Goal: Task Accomplishment & Management: Complete application form

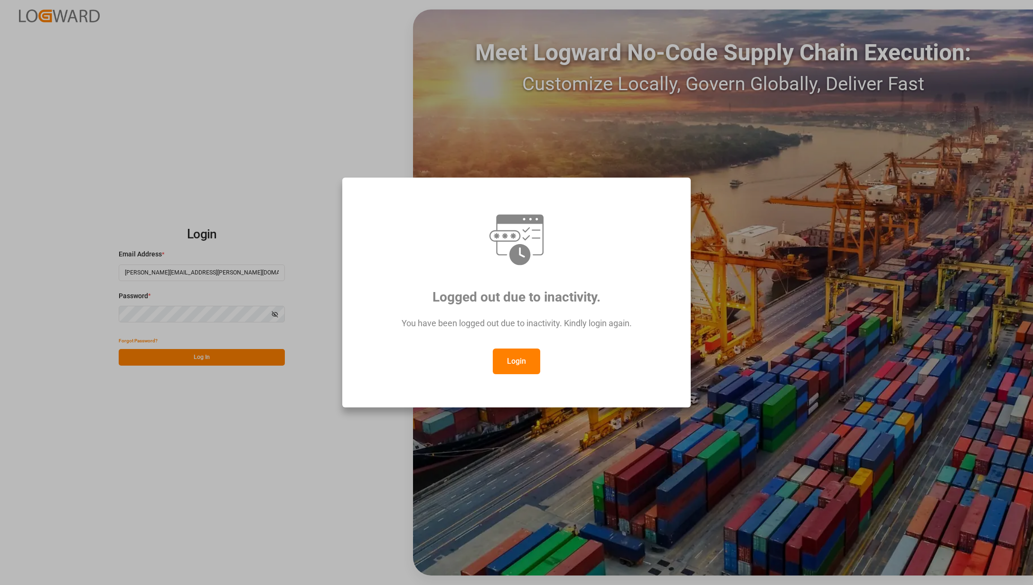
click at [524, 353] on button "Login" at bounding box center [516, 361] width 47 height 26
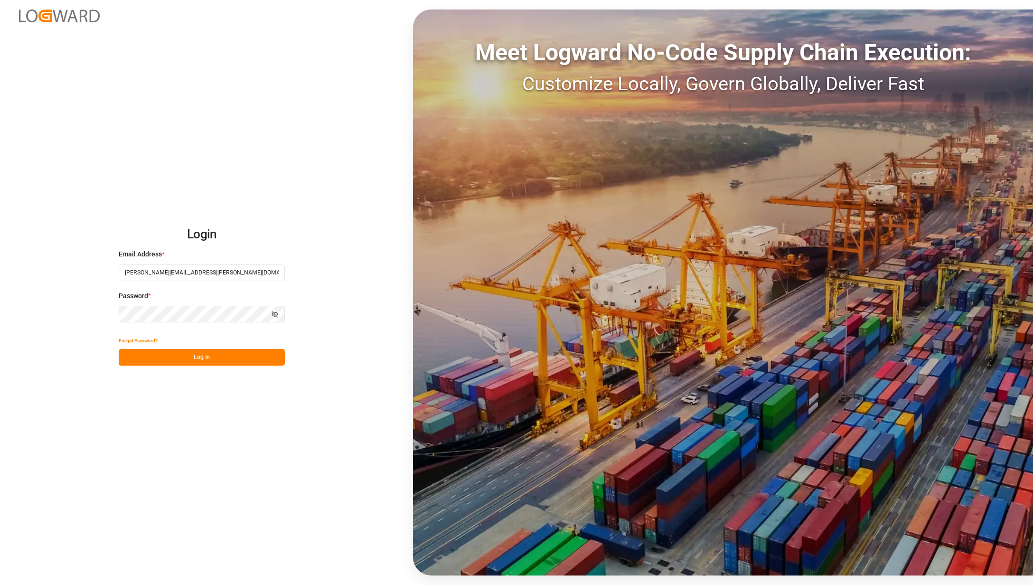
click at [158, 355] on button "Log In" at bounding box center [202, 357] width 166 height 17
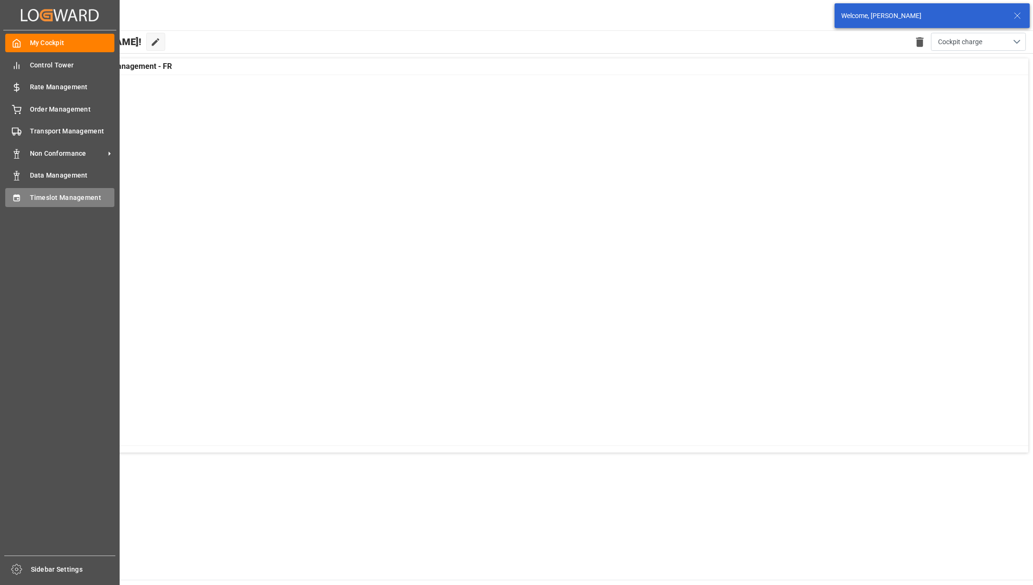
click at [19, 194] on icon at bounding box center [16, 197] width 6 height 7
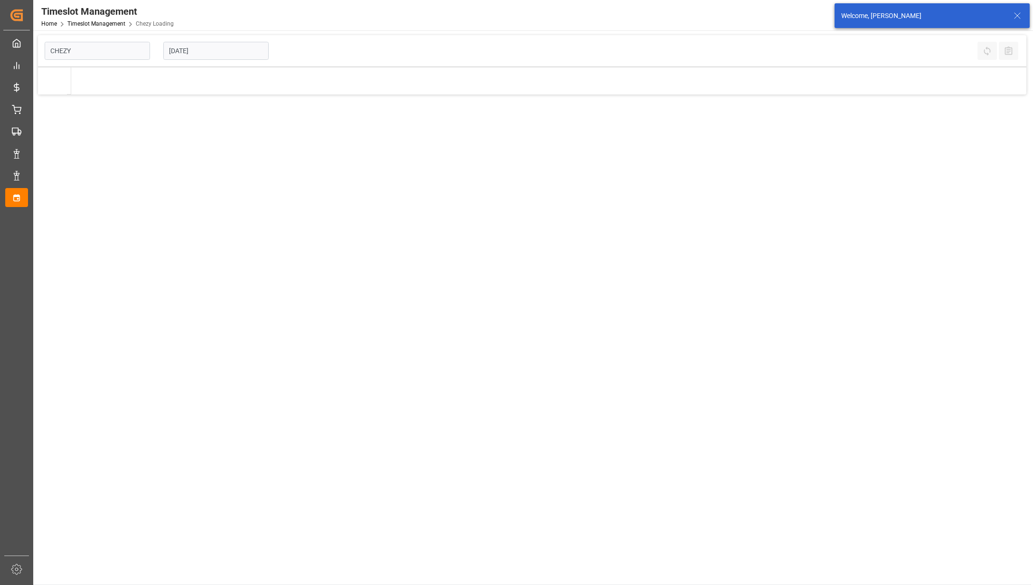
type input "Chezy Loading"
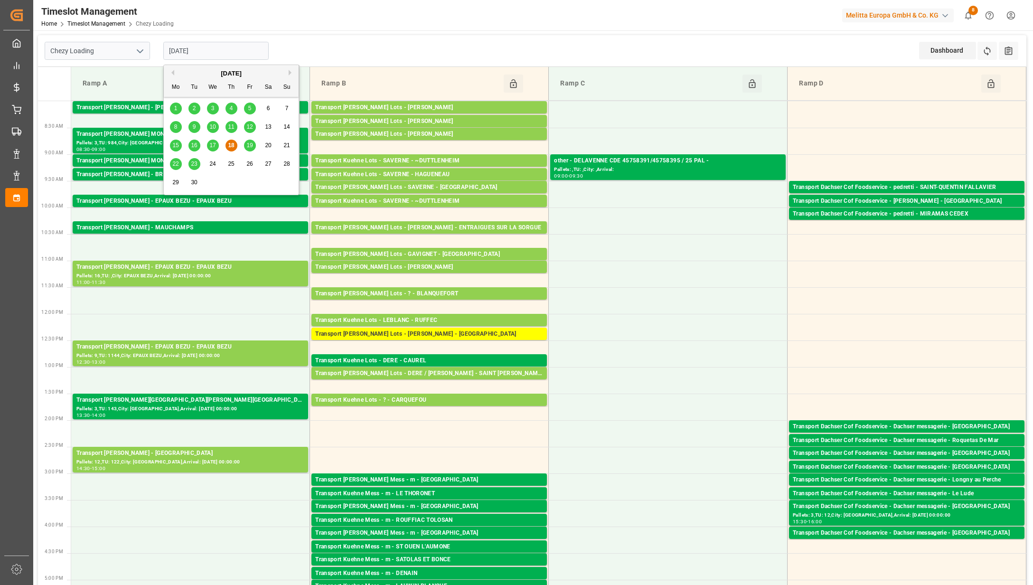
click at [200, 50] on input "[DATE]" at bounding box center [215, 51] width 105 height 18
click at [248, 145] on span "19" at bounding box center [249, 145] width 6 height 7
type input "[DATE]"
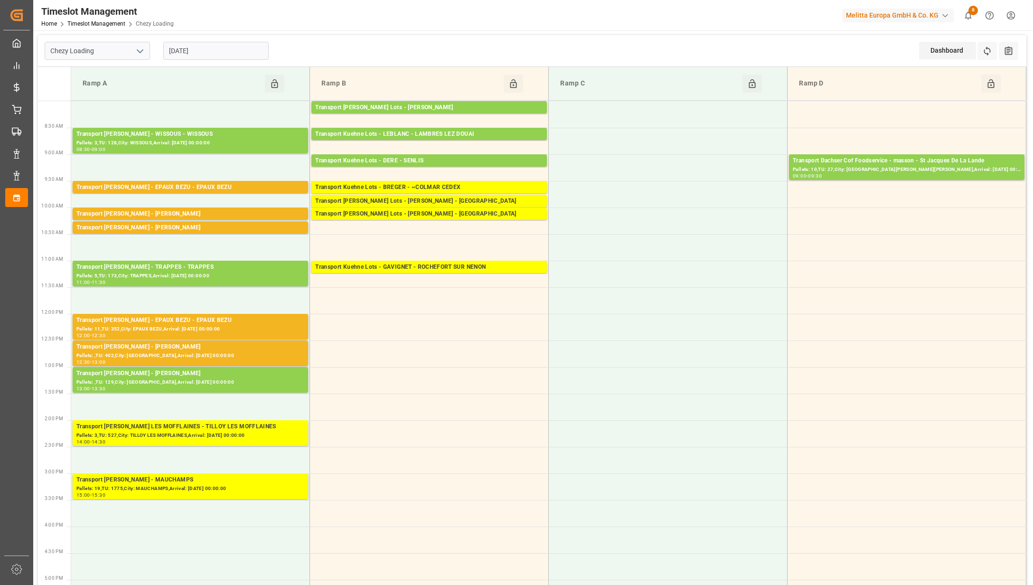
click at [250, 49] on input "[DATE]" at bounding box center [215, 51] width 105 height 18
click at [475, 264] on div "Transport Kuehne Lots - GAVIGNET - ROCHEFORT SUR NENON" at bounding box center [429, 266] width 228 height 9
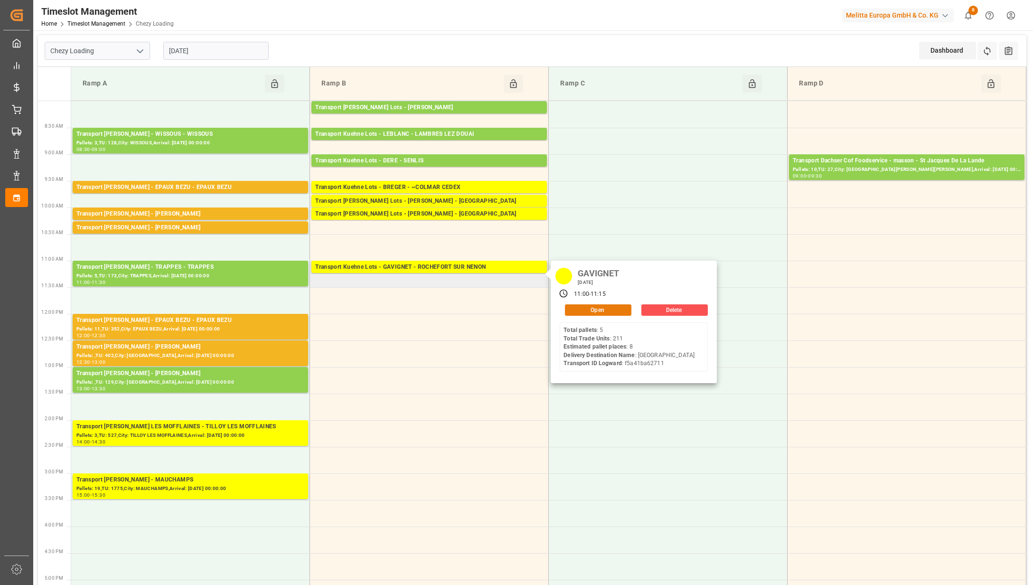
click at [592, 307] on button "Open" at bounding box center [598, 309] width 66 height 11
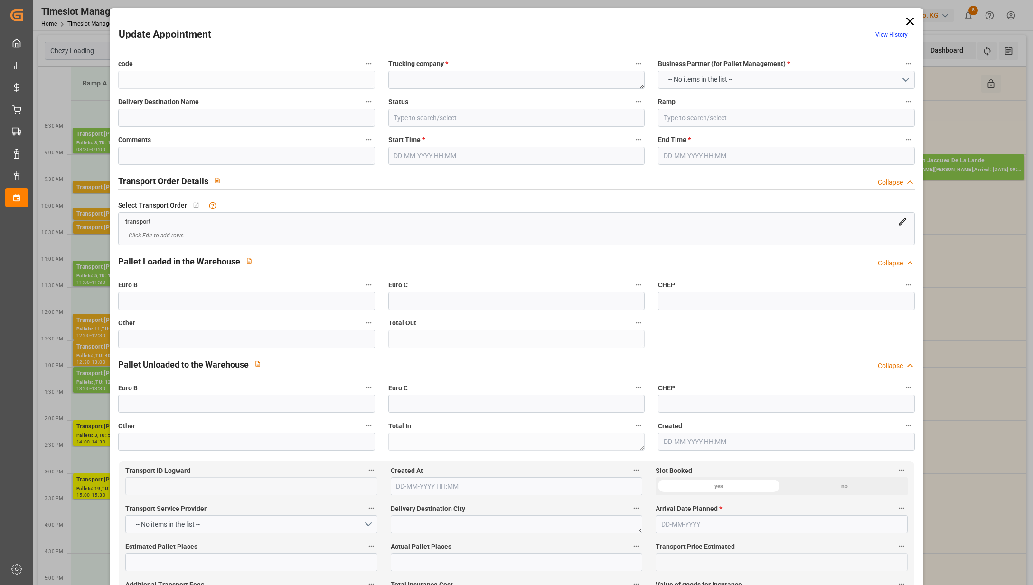
type textarea "87992981670e"
type textarea "GAVIGNET"
type textarea "[GEOGRAPHIC_DATA]"
type input "In Progress"
type input "Ramp B"
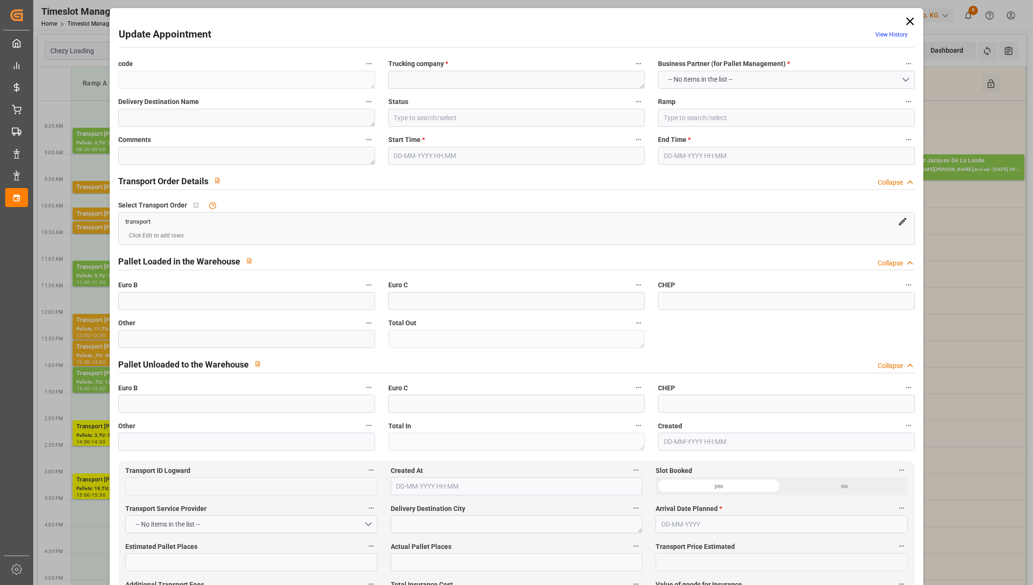
type textarea "0"
type input "f5a41ba62711"
type textarea "ROCHEFORT SUR NENON"
type textarea "0000702901"
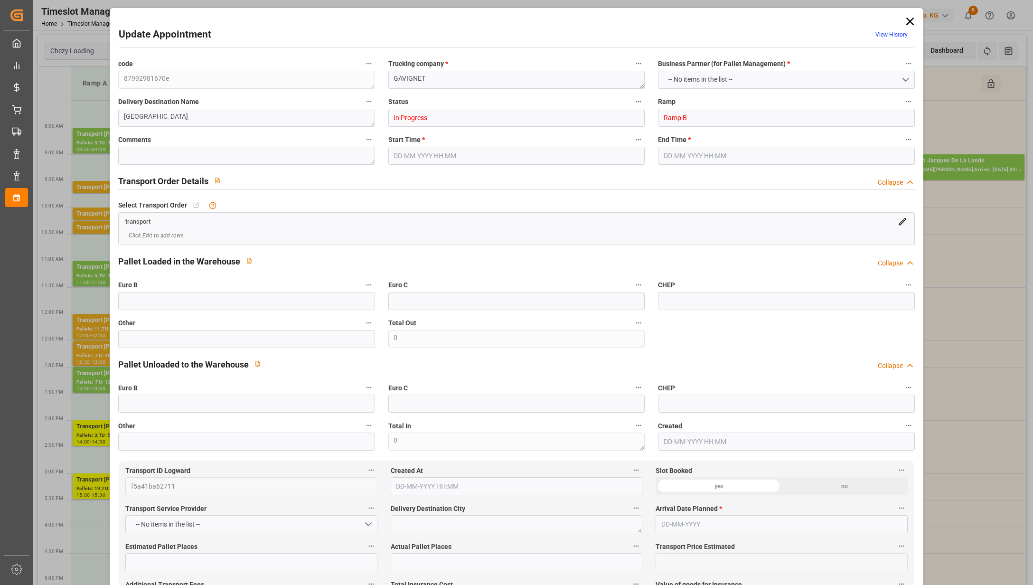
type textarea "87992981670e"
type textarea "FR-02570"
type textarea "FR"
type input "Road"
type input "FR"
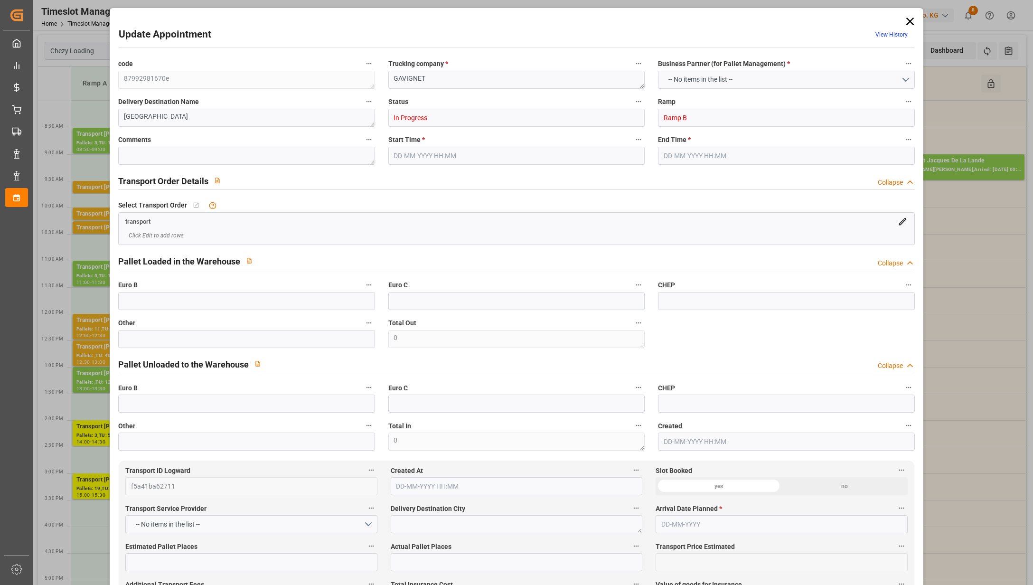
type input "02570"
type input "FR"
type input "39700"
type input "Small Shipment"
type input "3.5-7.5 t"
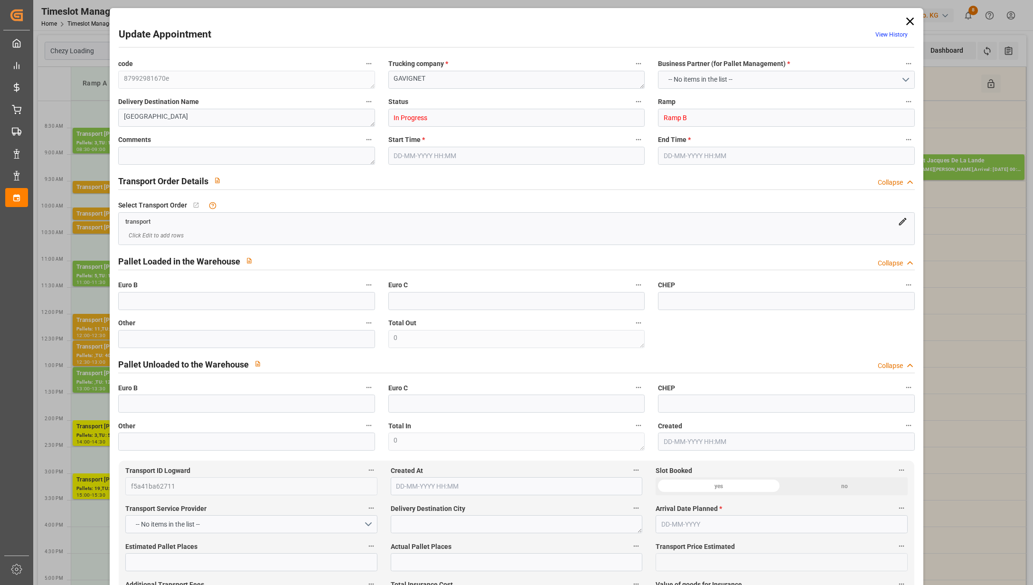
type input "EURO 6"
type input "Diesel"
type input "8"
type input "290.99"
type input "0"
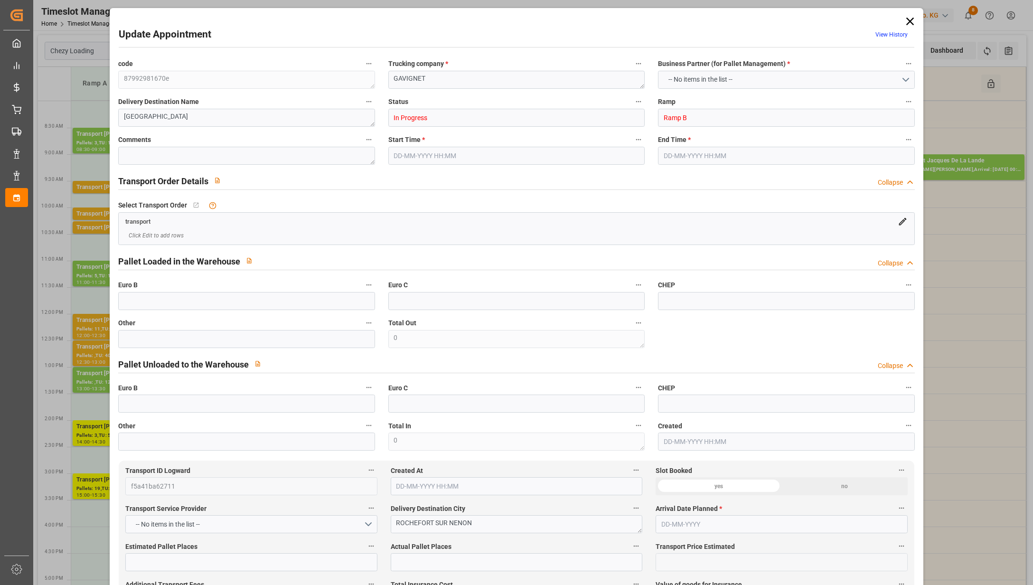
type input "0"
type input "290.99"
type input "0"
type input "2"
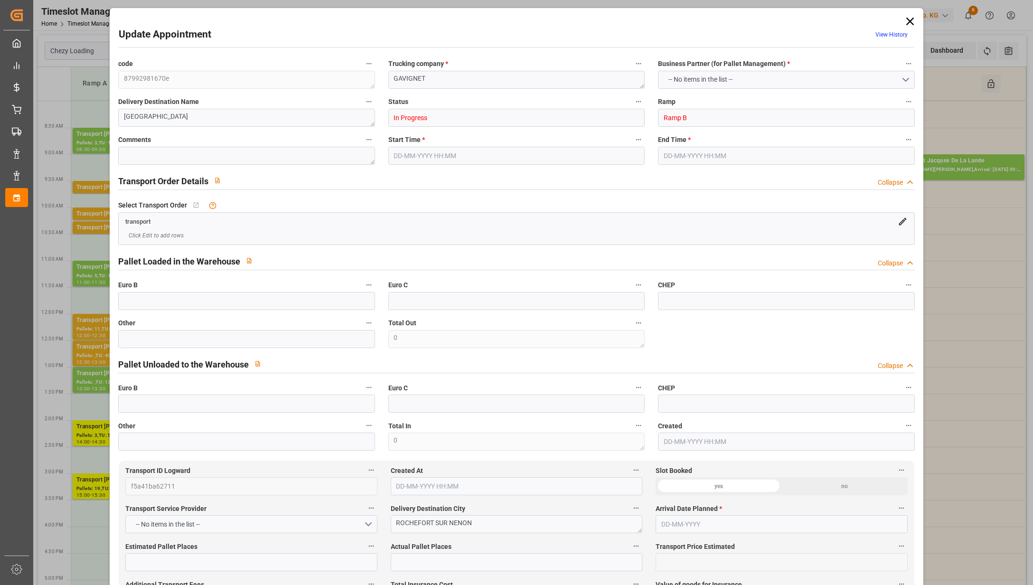
type input "2194.46"
type input "2825.004"
type input "8484.3"
type input "39"
type input "5"
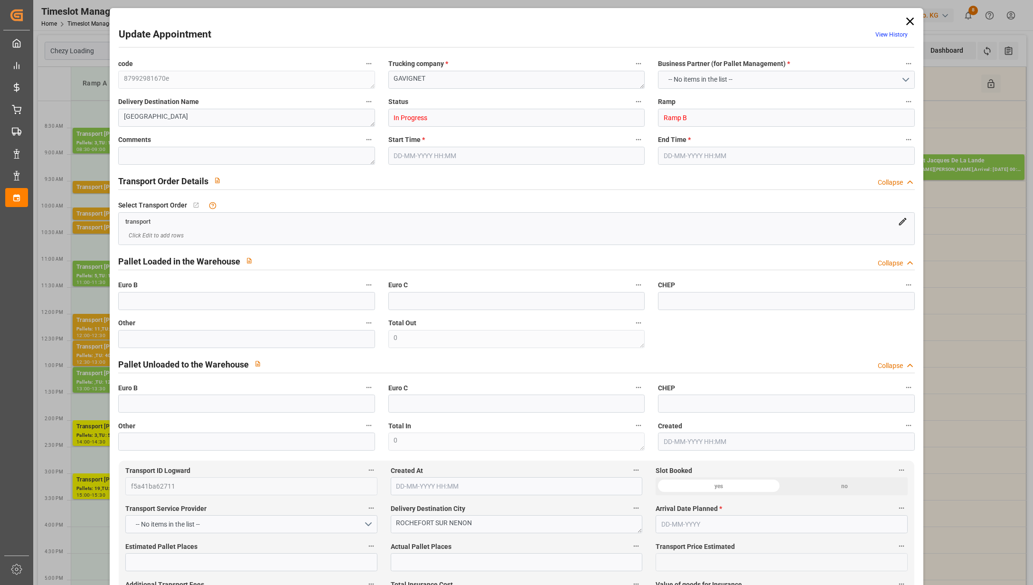
type input "211"
type input "10"
type input "101"
type input "2490.964"
type input "0"
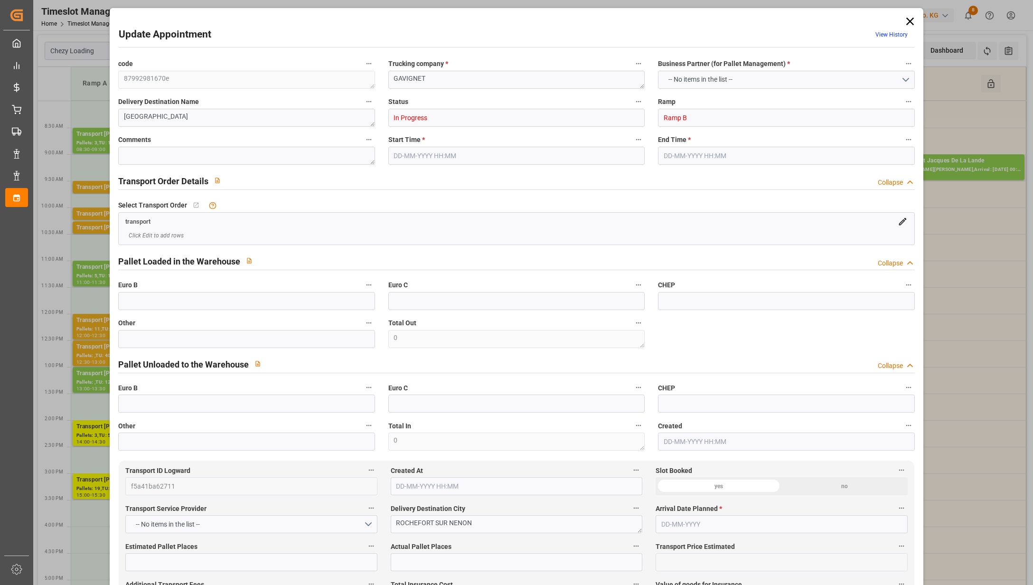
type input "4710.8598"
type input "0"
type input "21"
type input "35"
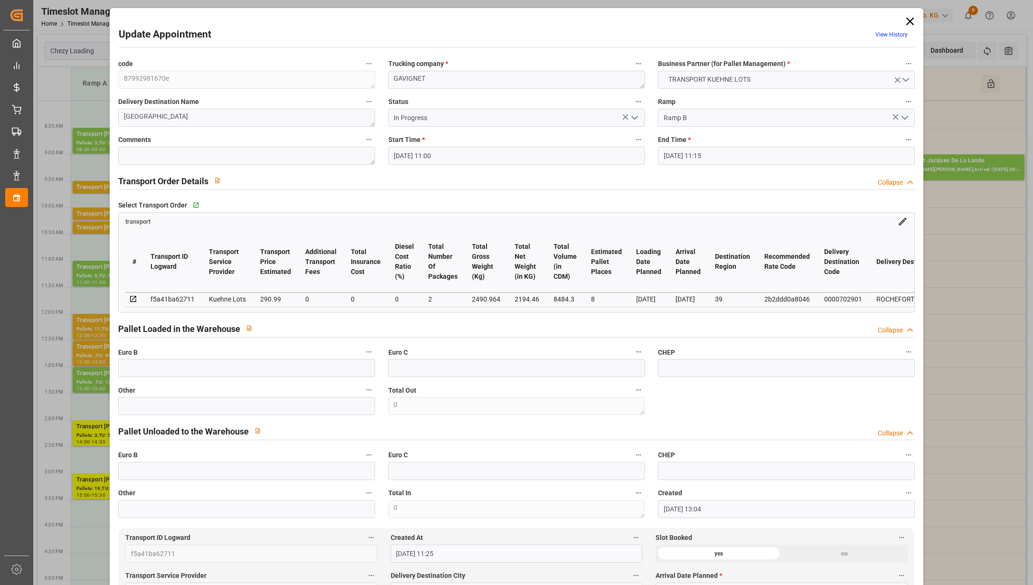
type input "[DATE] 11:00"
type input "[DATE] 11:15"
type input "[DATE] 13:04"
type input "[DATE] 11:25"
type input "[DATE]"
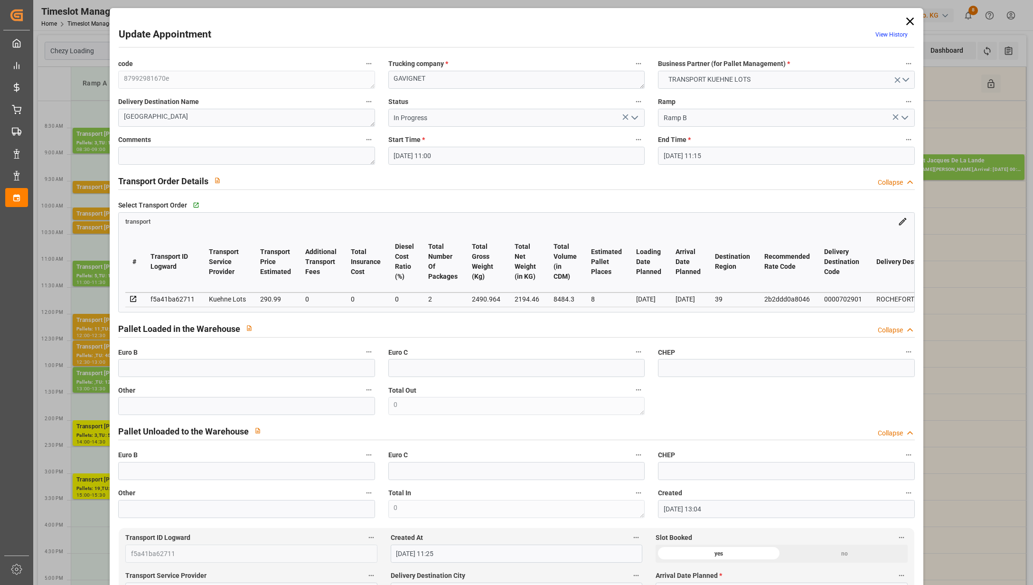
type input "[DATE]"
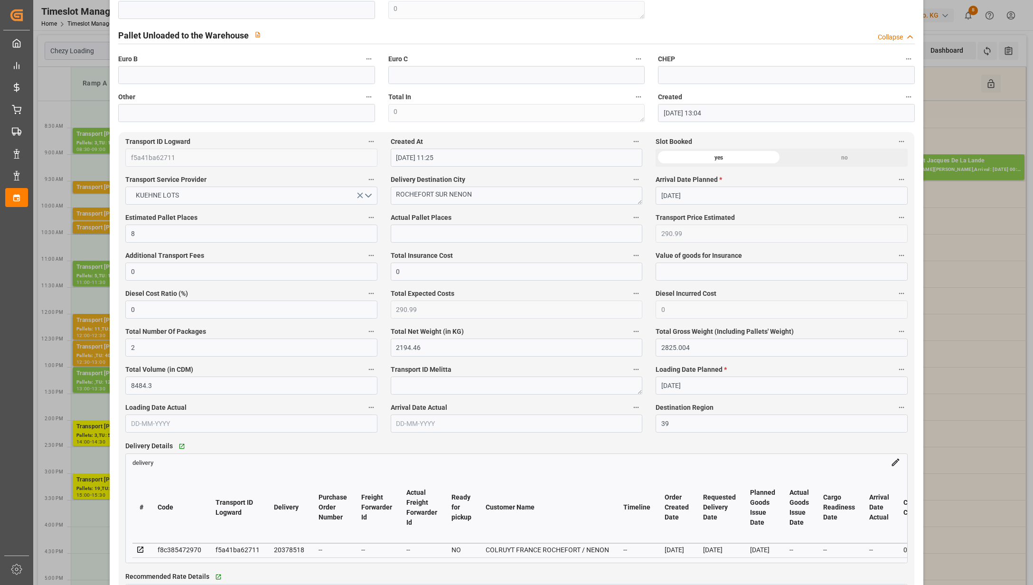
scroll to position [506, 0]
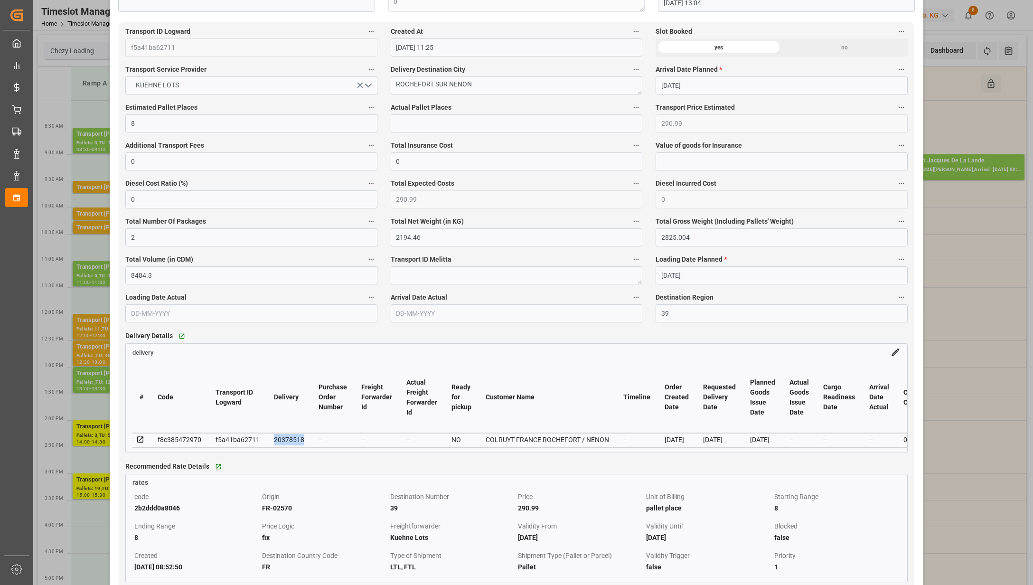
drag, startPoint x: 301, startPoint y: 443, endPoint x: 271, endPoint y: 440, distance: 30.5
click at [271, 440] on td "20378518" at bounding box center [289, 440] width 45 height 14
copy div "20378518"
click at [81, 298] on div "Update Appointment View History code 87992981670e Trucking company * GAVIGNET B…" at bounding box center [516, 292] width 1033 height 585
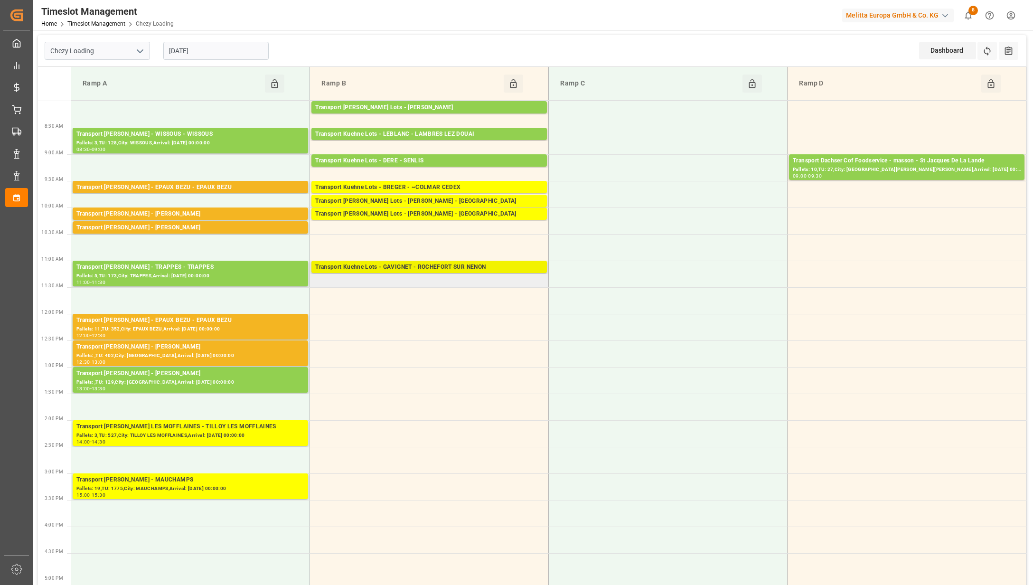
click at [492, 272] on div "Pallets: 5,TU: 211,City: ROCHEFORT SUR NENON,Arrival: [DATE] 00:00:00" at bounding box center [429, 276] width 228 height 8
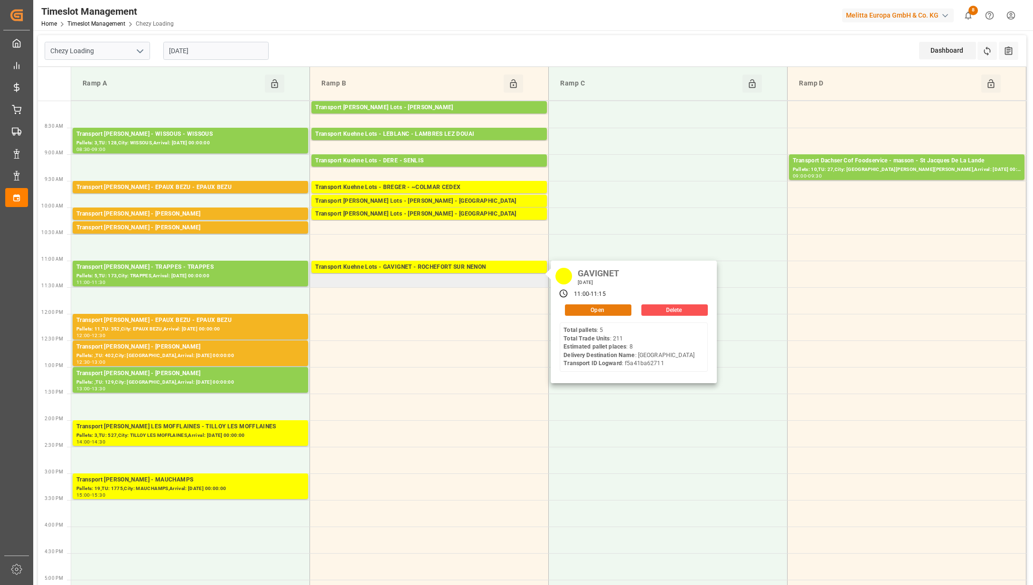
click at [575, 310] on button "Open" at bounding box center [598, 309] width 66 height 11
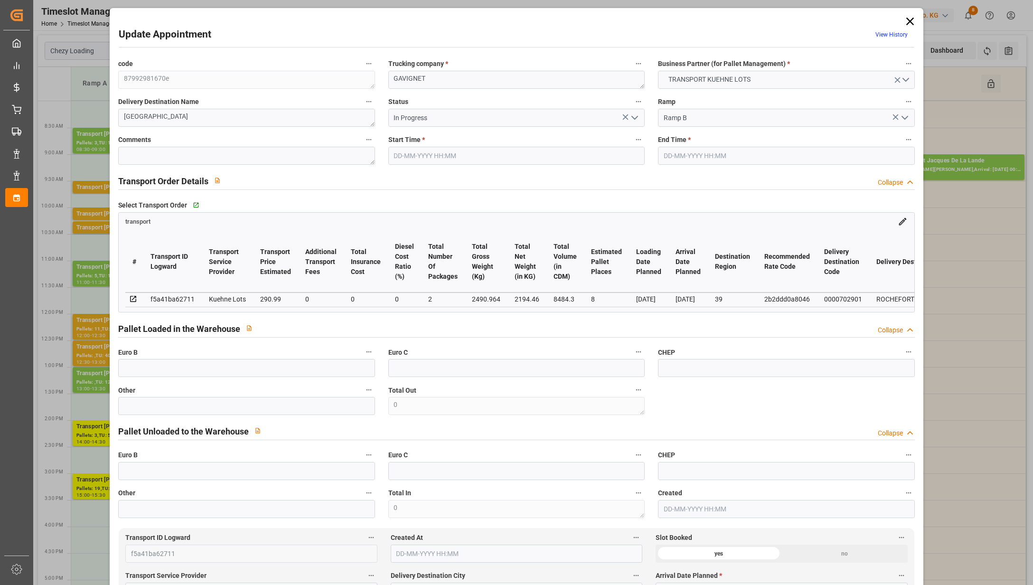
type input "8"
type input "290.99"
type input "0"
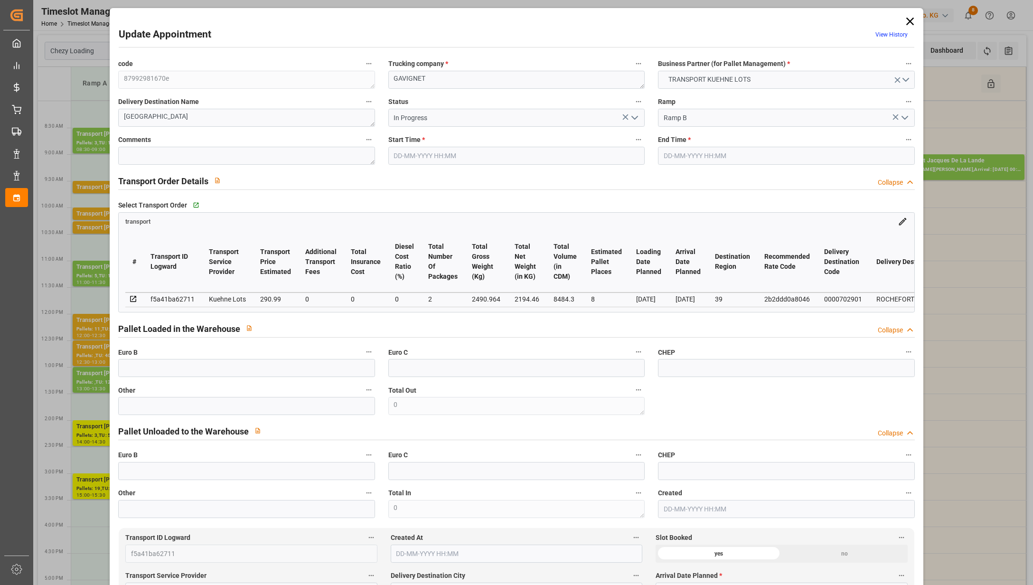
type input "290.99"
type input "0"
type input "2"
type input "2194.46"
type input "2825.004"
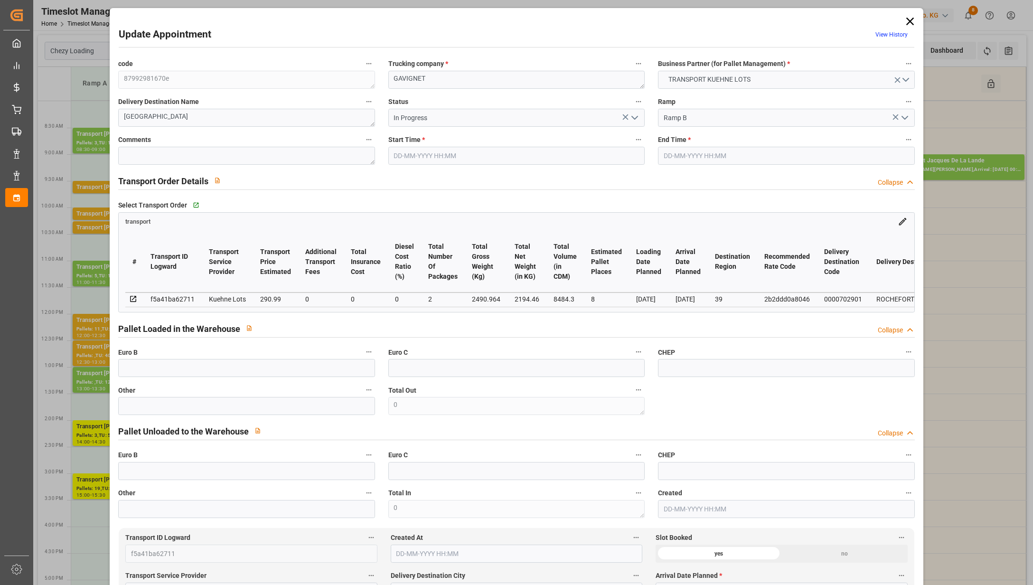
type input "8484.3"
type input "39"
type input "5"
type input "211"
type input "10"
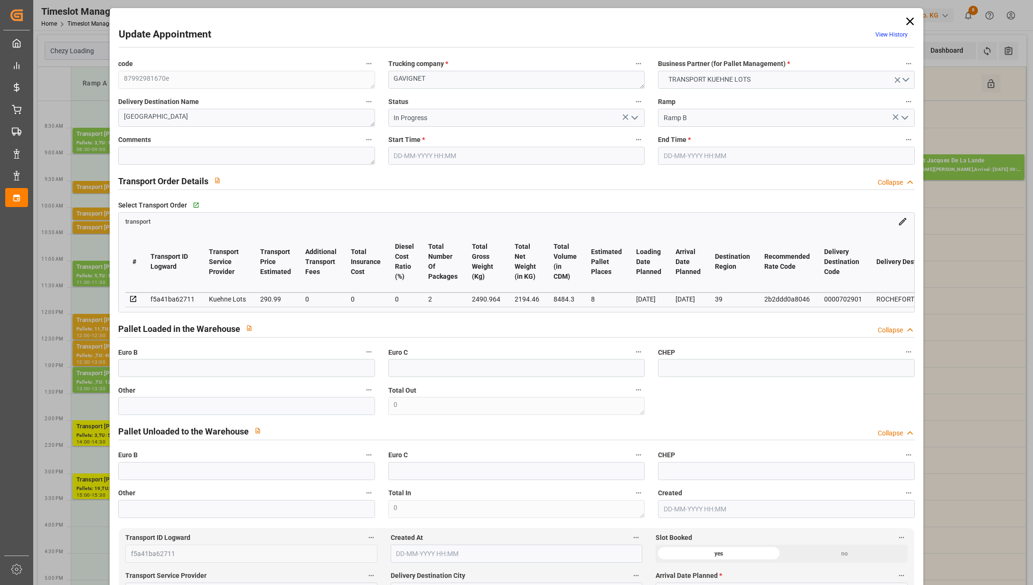
type input "101"
type input "2490.964"
type input "0"
type input "4710.8598"
type input "0"
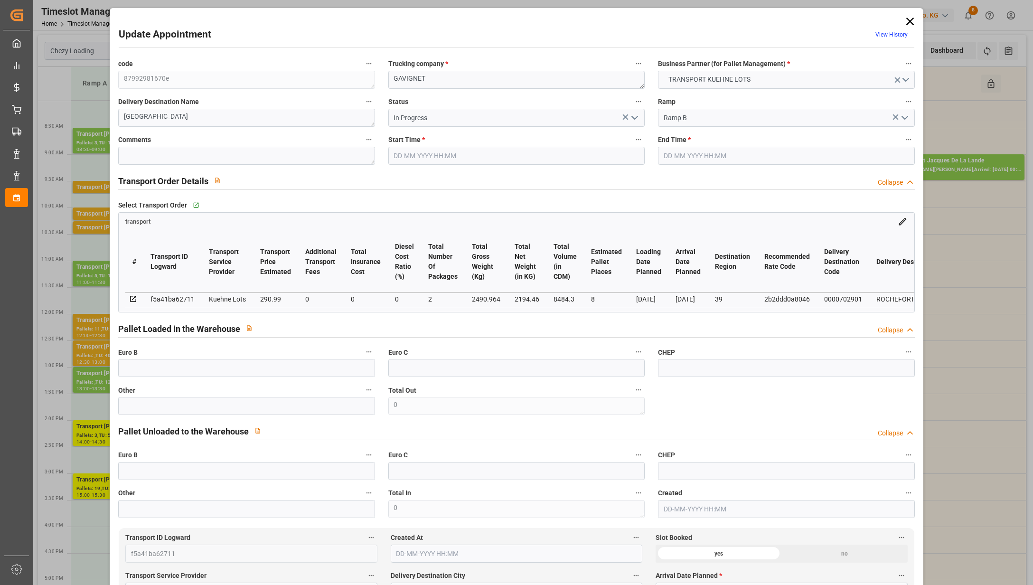
type input "0"
type input "21"
type input "35"
type input "[DATE] 11:00"
type input "[DATE] 11:15"
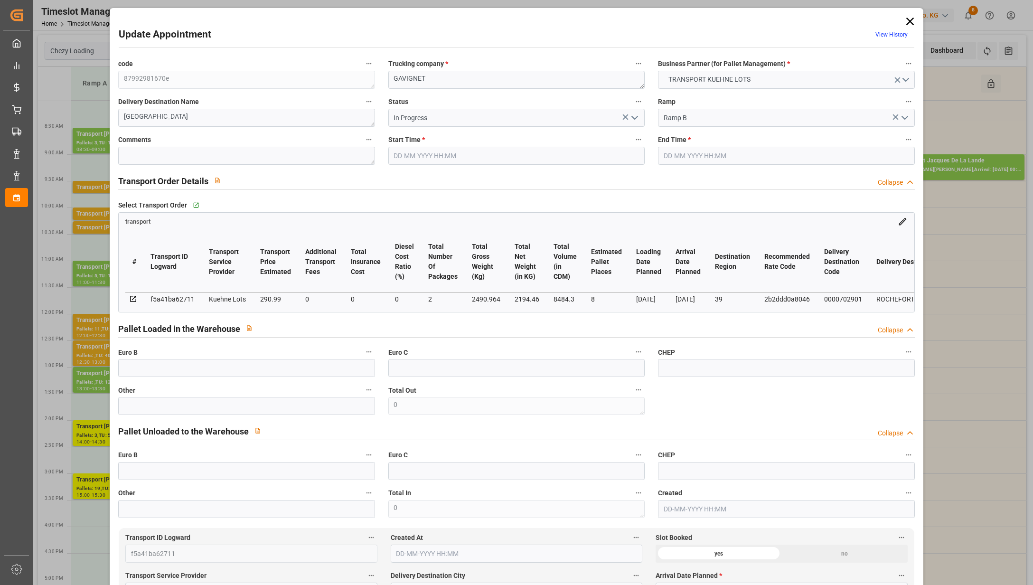
type input "[DATE] 13:04"
type input "[DATE] 11:25"
type input "[DATE]"
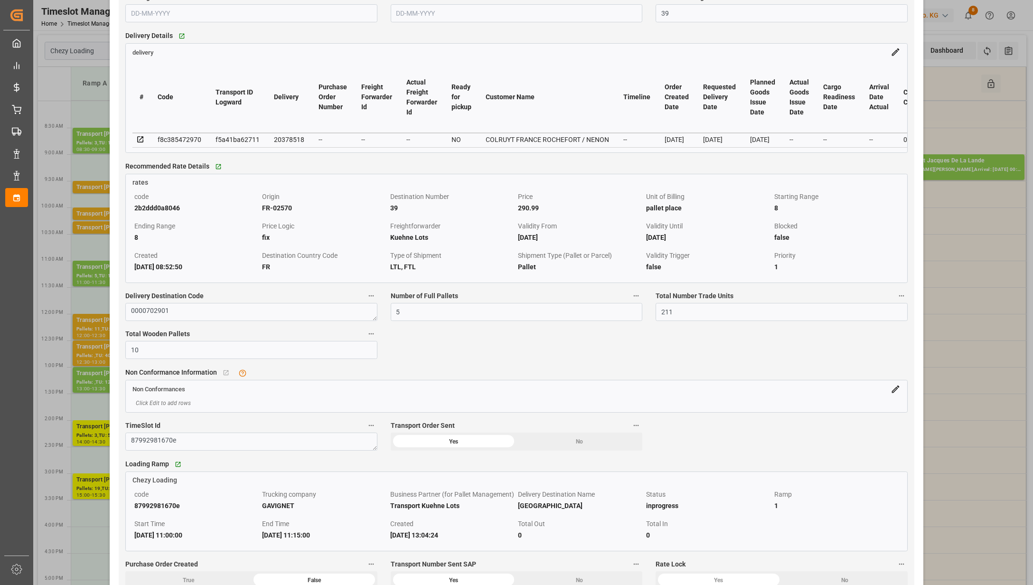
scroll to position [822, 0]
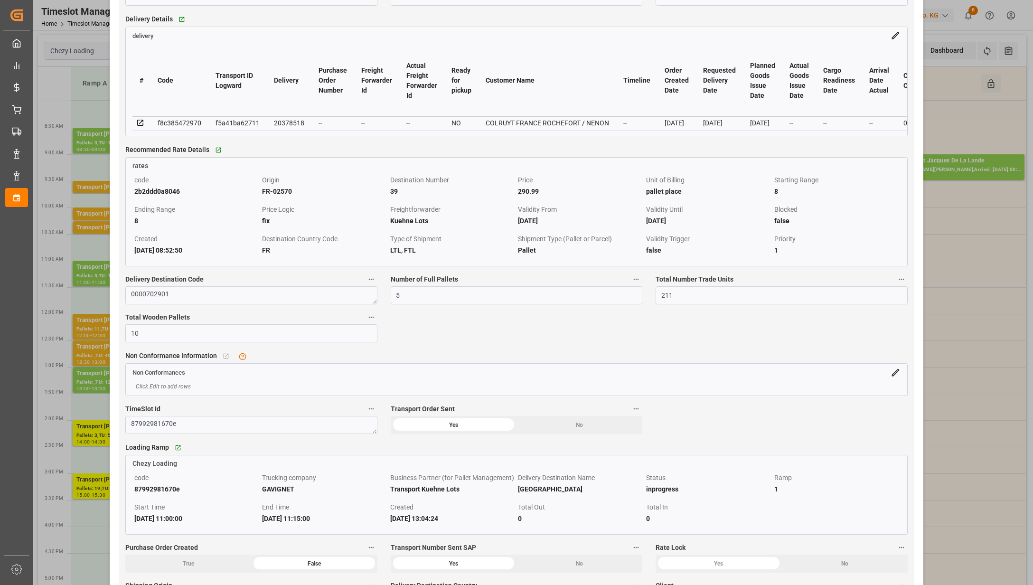
click at [86, 98] on div "Update Appointment View History code 87992981670e Trucking company * GAVIGNET B…" at bounding box center [516, 292] width 1033 height 585
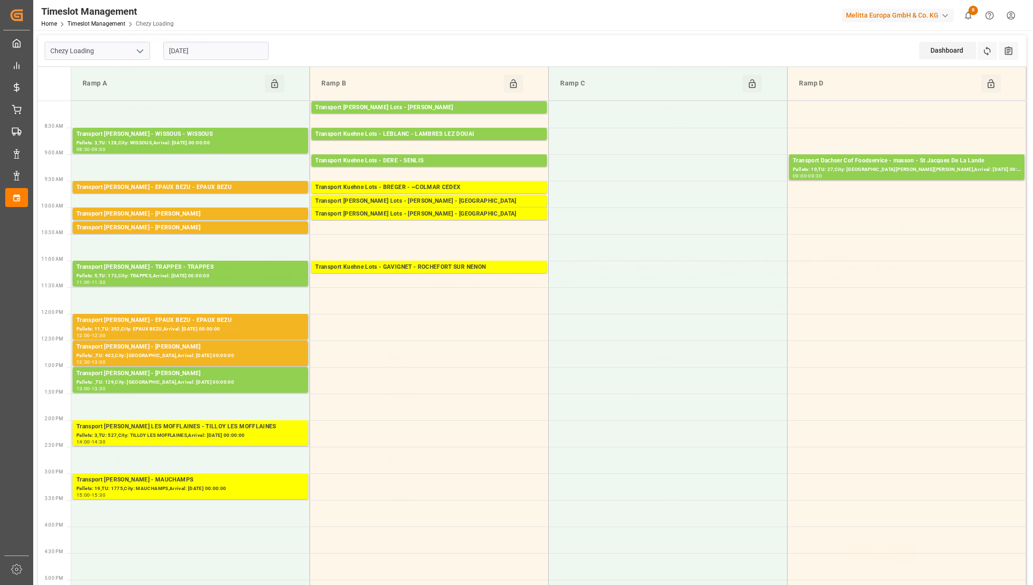
scroll to position [0, 0]
click at [143, 50] on polyline "open menu" at bounding box center [140, 51] width 6 height 3
click at [129, 99] on div "Chezy Unloading" at bounding box center [97, 93] width 104 height 21
type input "Chezy Unloading"
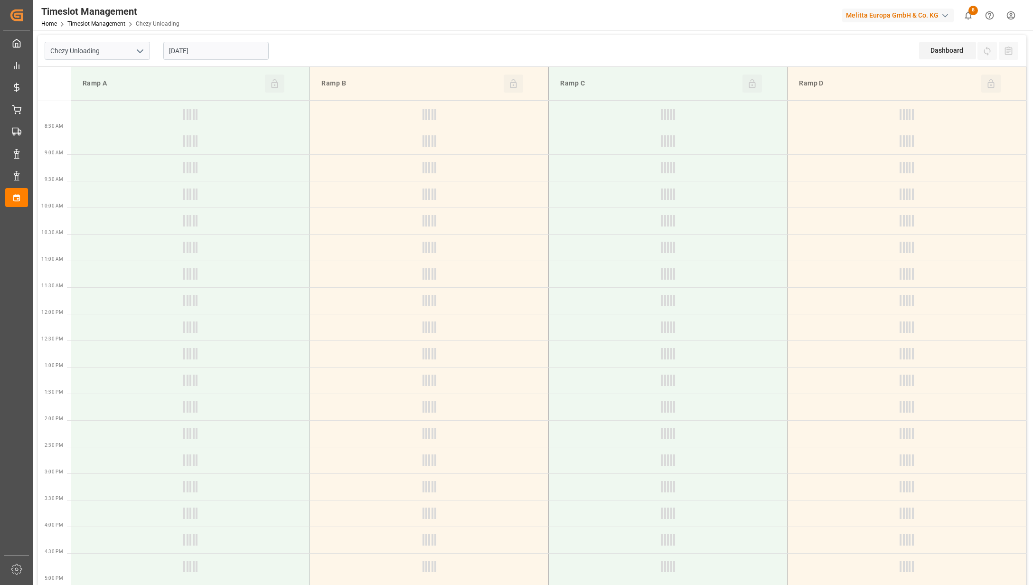
click at [225, 53] on input "[DATE]" at bounding box center [215, 51] width 105 height 18
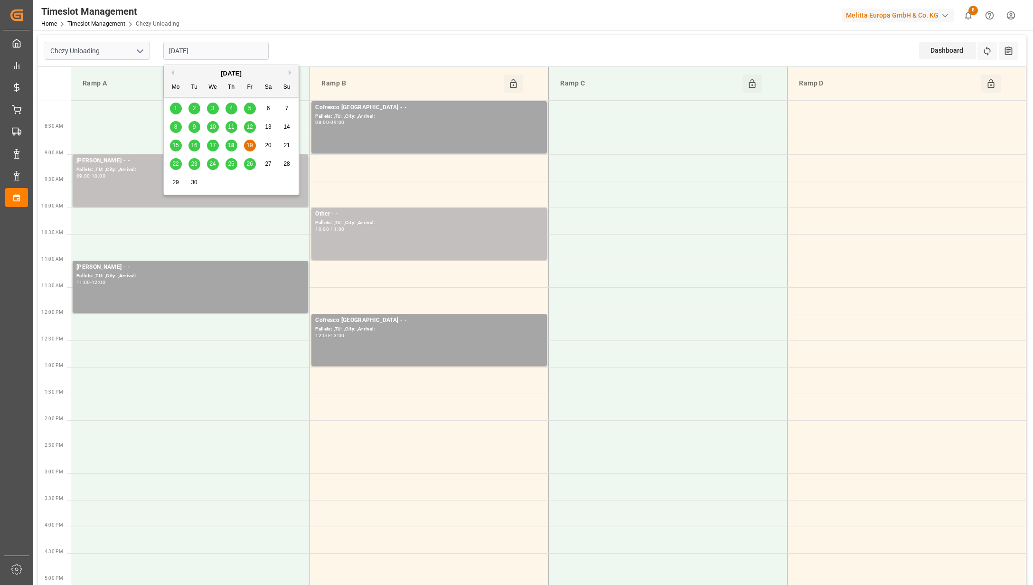
click at [215, 164] on span "24" at bounding box center [212, 163] width 6 height 7
type input "[DATE]"
